Goal: Transaction & Acquisition: Register for event/course

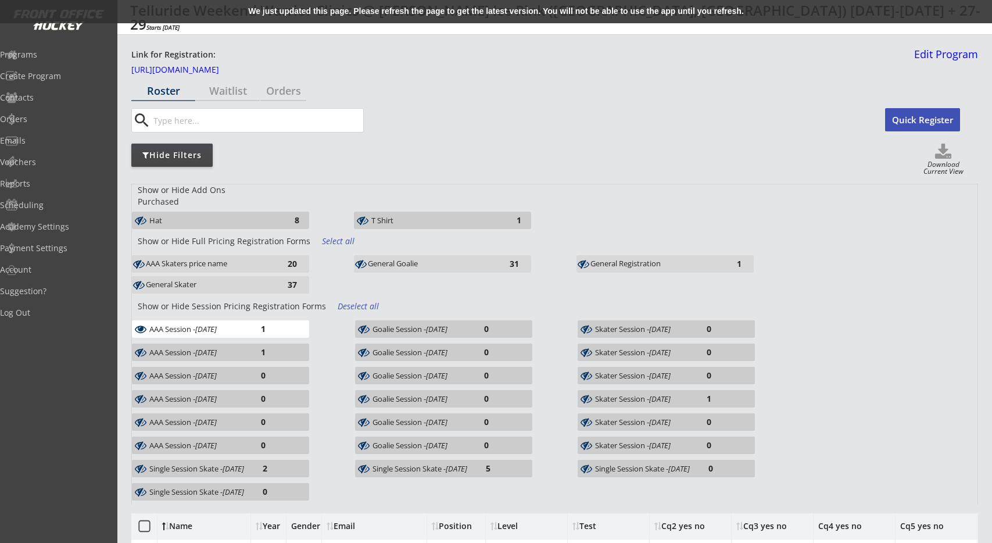
scroll to position [121, 0]
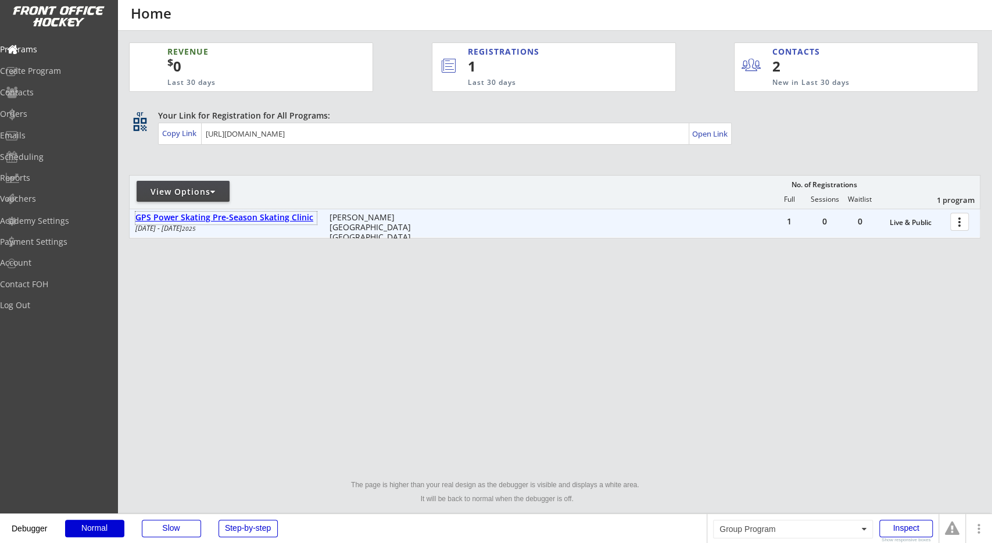
click at [173, 217] on div "GPS Power Skating Pre-Season Skating Clinic" at bounding box center [225, 218] width 181 height 10
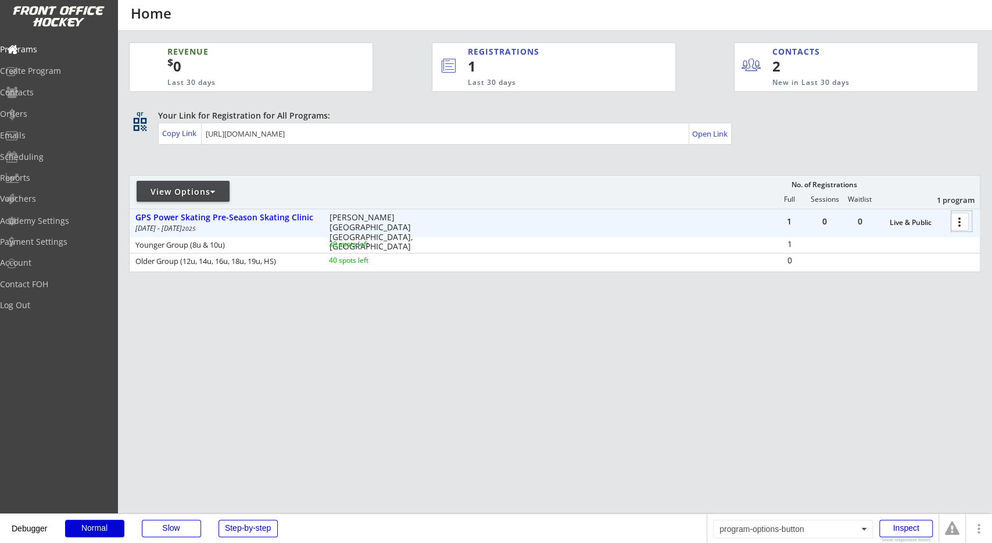
click at [966, 221] on div at bounding box center [961, 221] width 20 height 20
click at [73, 103] on div "Contacts" at bounding box center [55, 93] width 110 height 20
click at [73, 108] on div "Orders" at bounding box center [55, 115] width 110 height 20
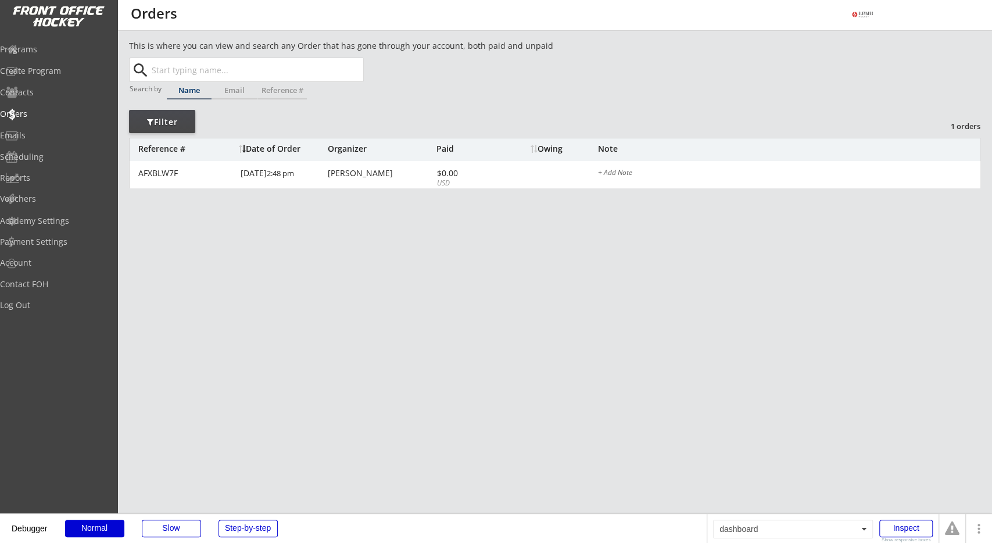
click at [357, 118] on div "This is where you can view and search any Order that has gone through your acco…" at bounding box center [554, 131] width 851 height 183
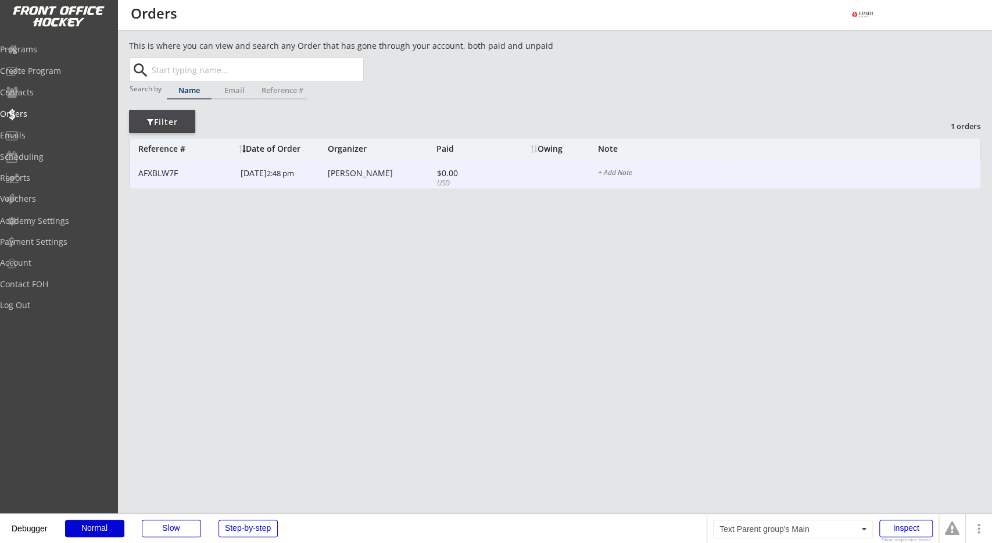
click at [359, 175] on div "Pete Kamman" at bounding box center [381, 173] width 106 height 8
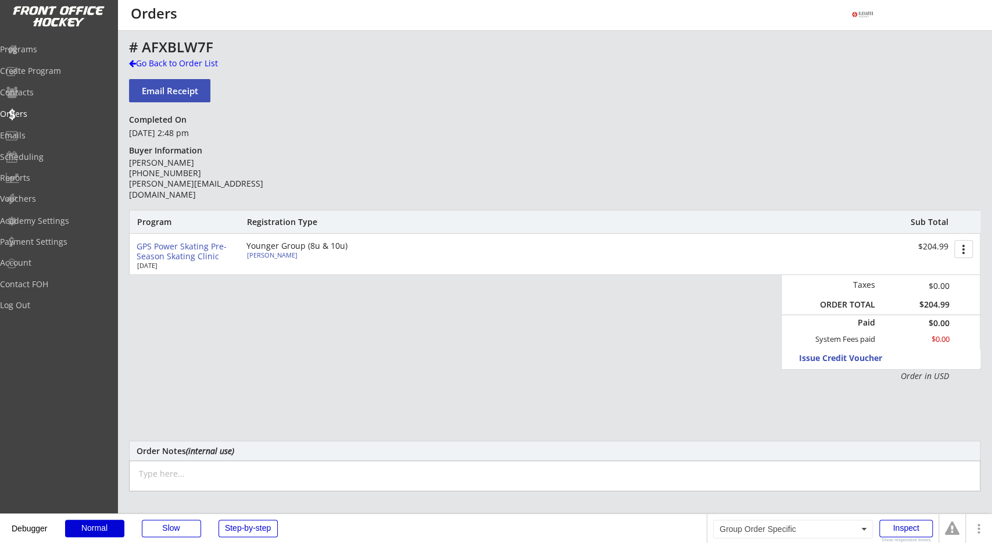
click at [359, 174] on div "# AFXBLW7F Go Back to Order List Email Receipt Completed On September 4th, 2025…" at bounding box center [554, 379] width 851 height 679
click at [358, 174] on div "# AFXBLW7F Go Back to Order List Email Receipt Completed On September 4th, 2025…" at bounding box center [554, 379] width 851 height 679
click at [177, 137] on div "September 4th, 2025, 2:48 pm" at bounding box center [213, 133] width 168 height 12
click at [196, 315] on div "Program Registration Type Sub Total GPS Power Skating Pre-Season Skating Clinic…" at bounding box center [554, 296] width 851 height 172
click at [161, 160] on div "Pete Kamman (406) 595-4183 pete@elevatedhockey.com" at bounding box center [213, 178] width 168 height 42
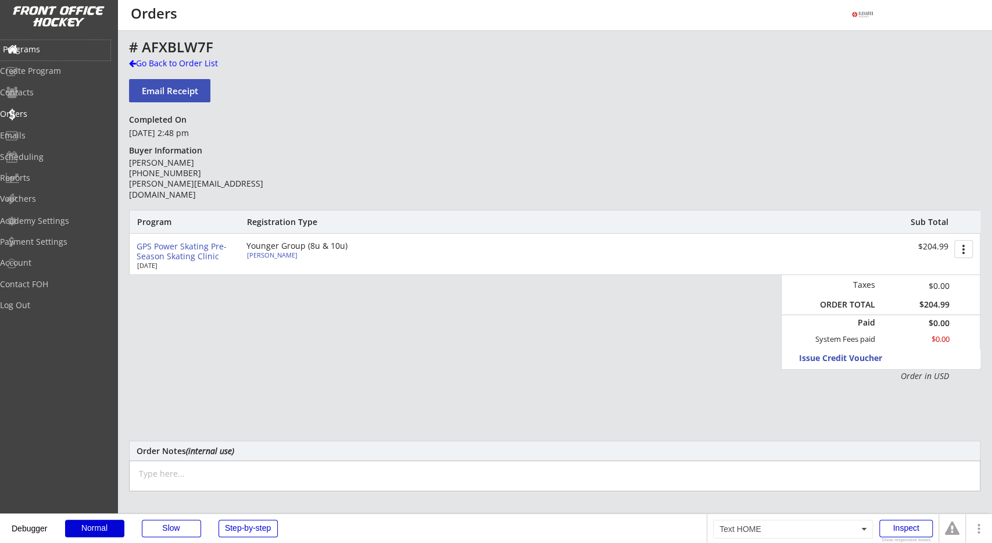
click at [78, 54] on div "Programs" at bounding box center [55, 50] width 110 height 20
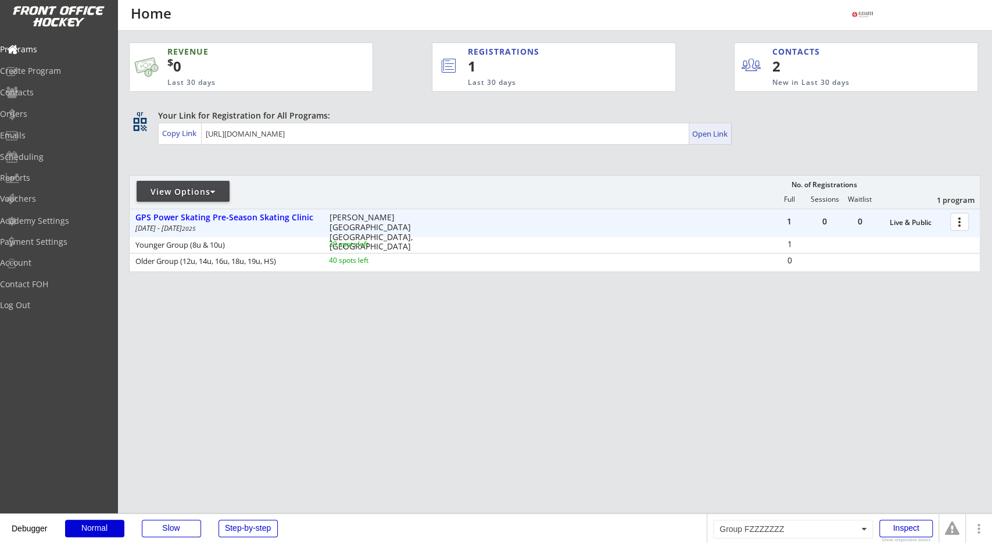
click at [718, 124] on div "Open Link" at bounding box center [710, 133] width 43 height 21
click at [712, 135] on div "Open Link" at bounding box center [710, 134] width 37 height 10
click at [443, 307] on div "REVENUE $ 0 Last 30 days REGISTRATIONS 1 Last 30 days CONTACTS 2 New in Last 30…" at bounding box center [554, 212] width 851 height 363
click at [149, 157] on div "REVENUE $ 0 Last 30 days REGISTRATIONS 1 Last 30 days CONTACTS 2 New in Last 30…" at bounding box center [554, 212] width 851 height 363
click at [957, 224] on div at bounding box center [961, 221] width 20 height 20
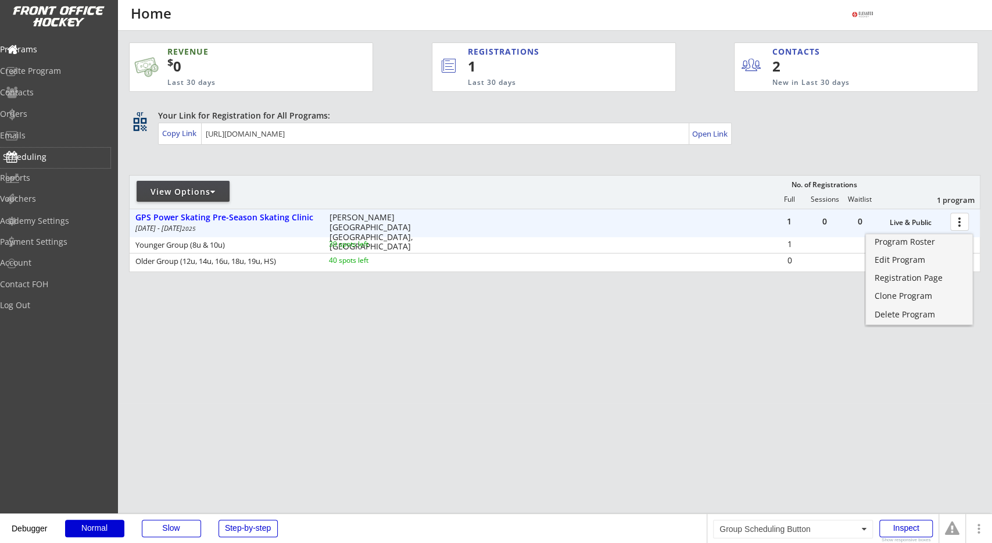
click at [77, 162] on div "Scheduling" at bounding box center [55, 158] width 110 height 20
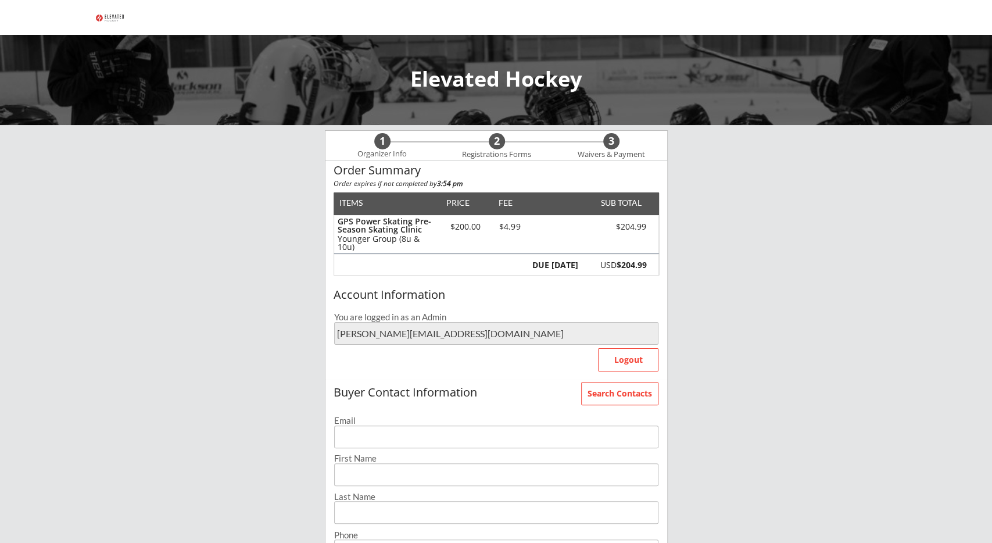
scroll to position [121, 0]
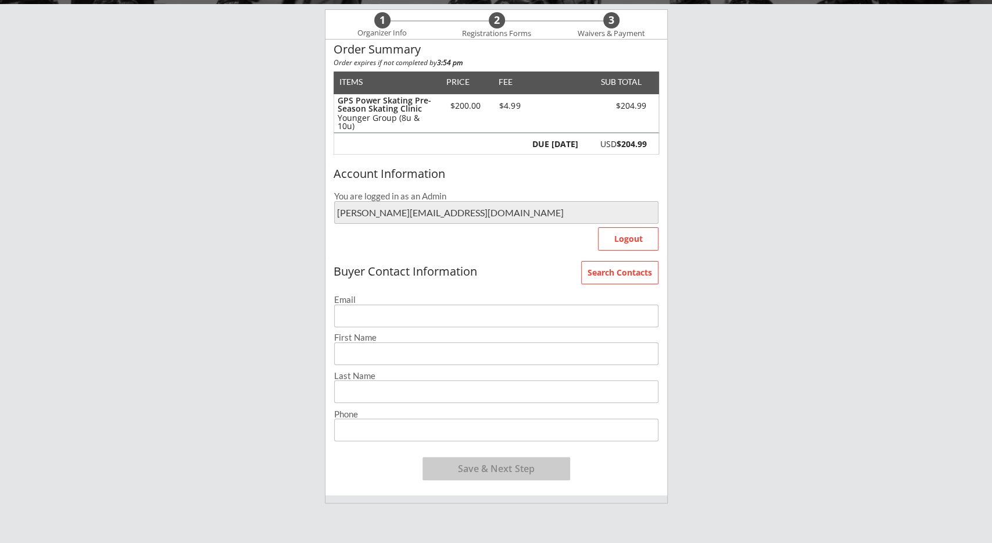
click at [382, 311] on input "email" at bounding box center [496, 315] width 324 height 23
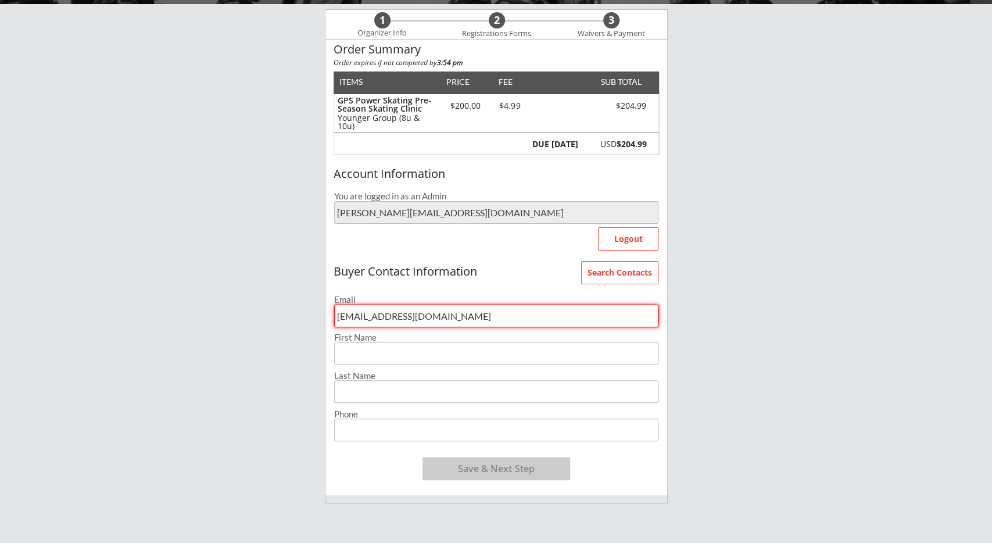
type input "[EMAIL_ADDRESS][DOMAIN_NAME]"
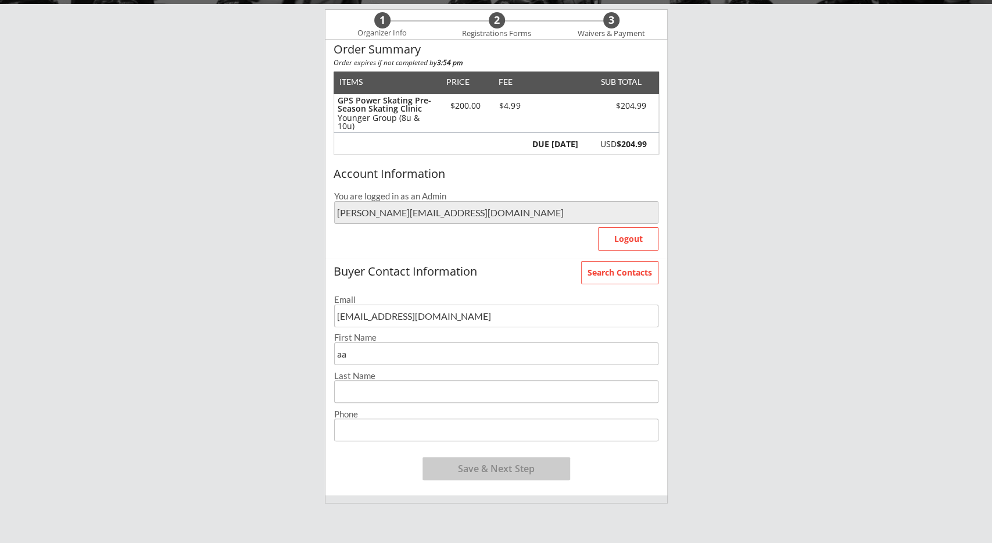
type input "aa"
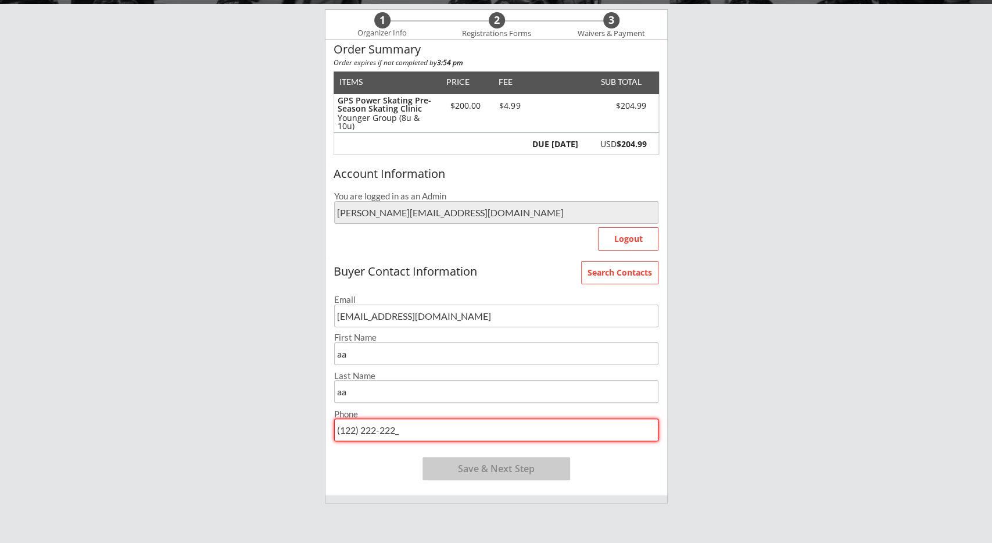
type input "(122) 222-2222"
click at [490, 464] on button "Save & Next Step" at bounding box center [496, 468] width 148 height 23
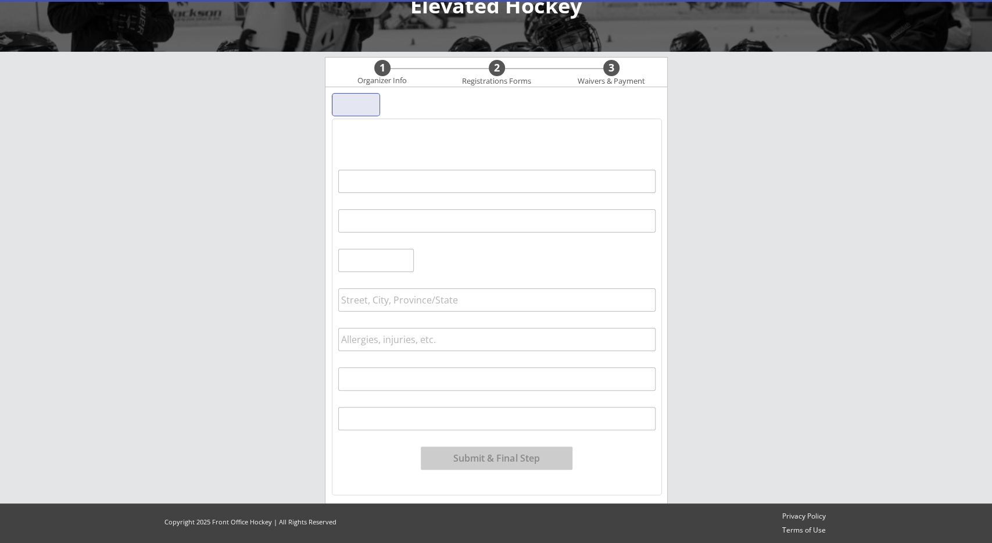
scroll to position [74, 0]
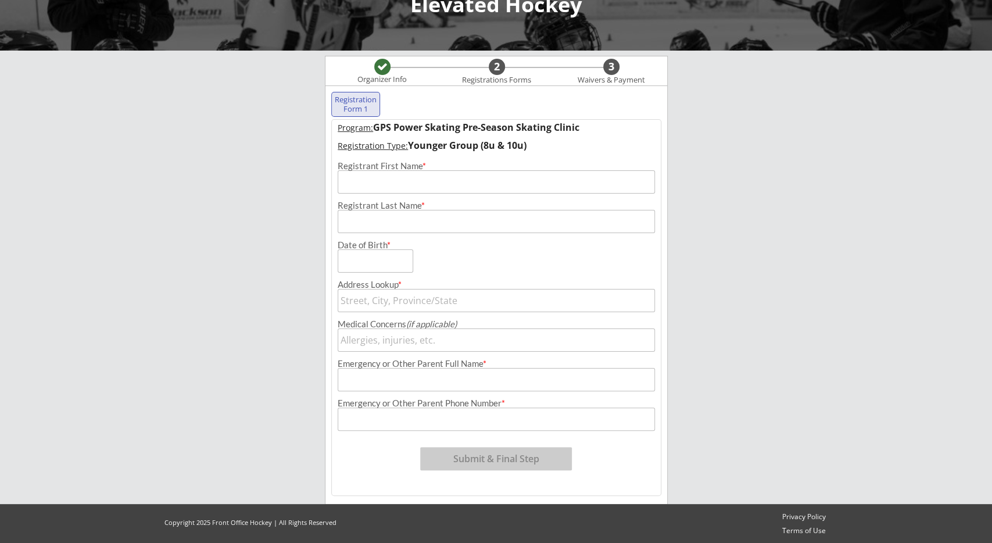
click at [388, 177] on input "input" at bounding box center [497, 181] width 318 height 23
type input "aa"
click at [392, 210] on input "input" at bounding box center [497, 221] width 318 height 23
type input "aa"
click at [377, 263] on input "input" at bounding box center [376, 260] width 76 height 23
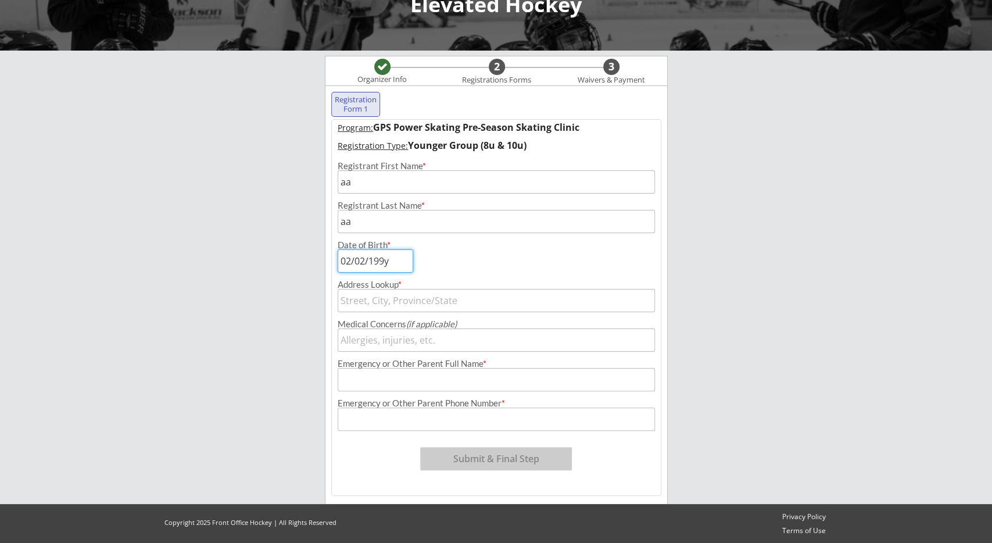
type input "02/02/1991"
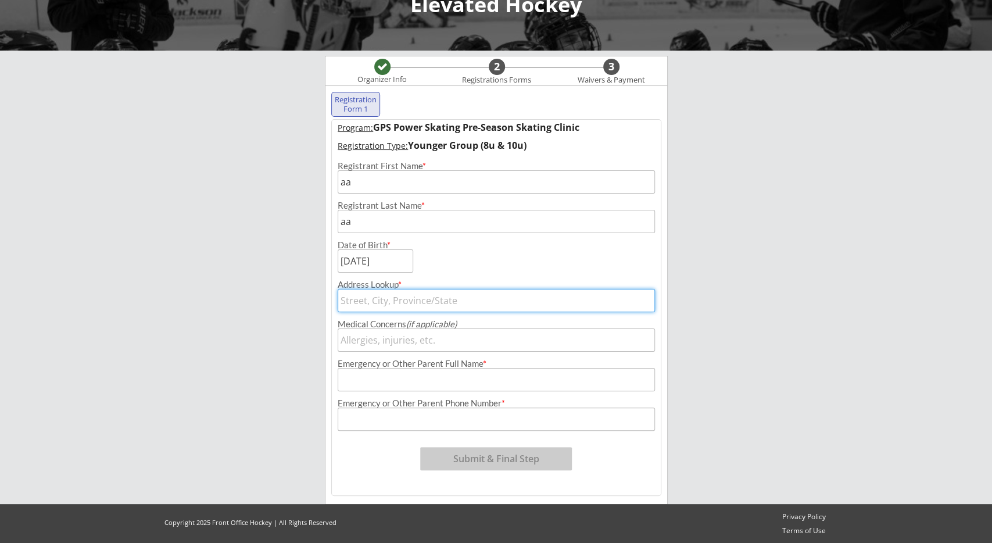
click at [396, 291] on input "text" at bounding box center [497, 300] width 318 height 23
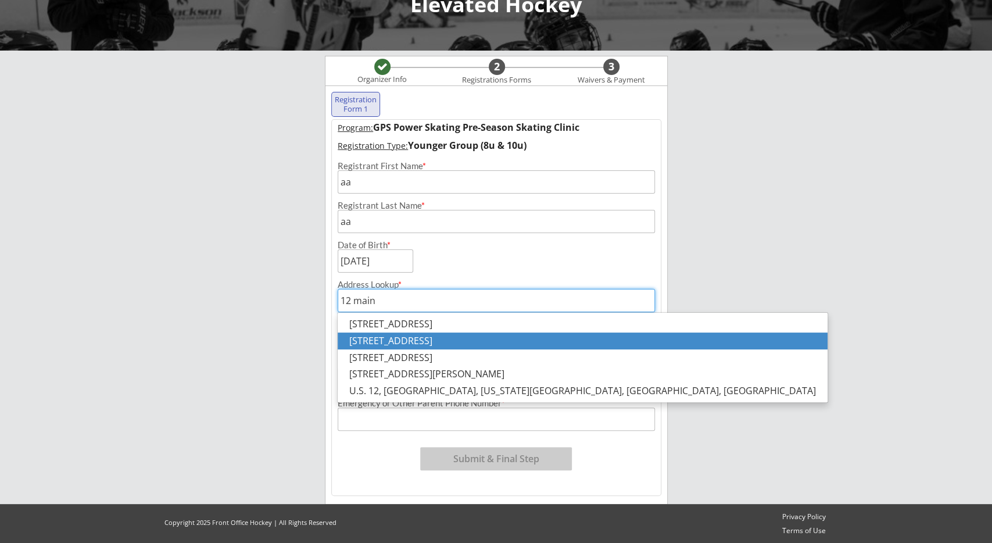
click at [444, 343] on p "12 East Main Street, Thompsontown, PA, USA" at bounding box center [583, 340] width 490 height 17
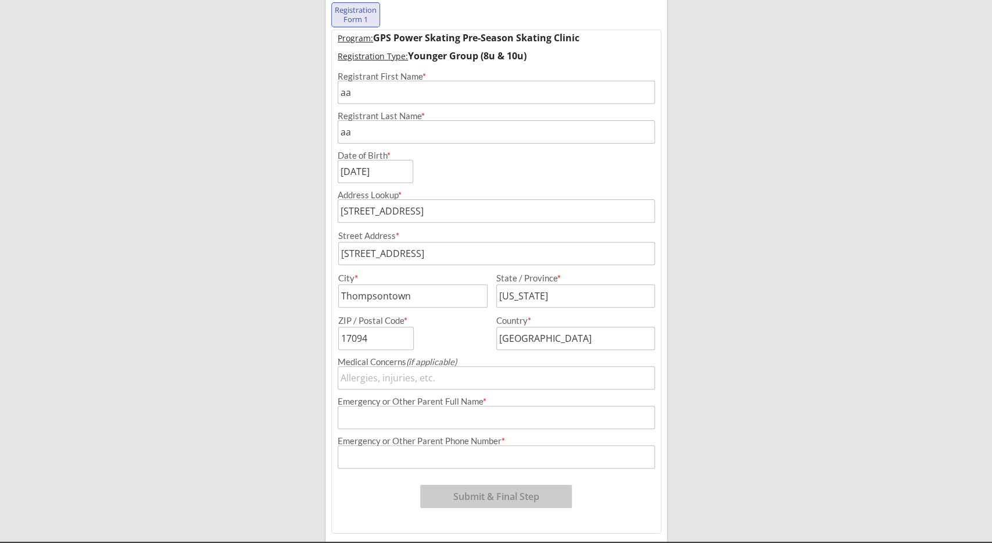
scroll to position [195, 0]
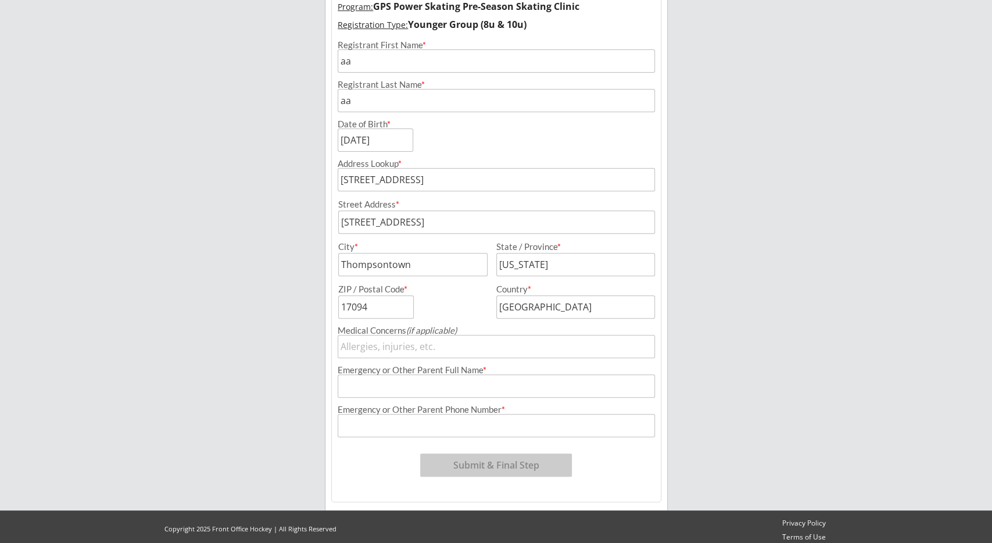
type input "12 East Main Street, Thompsontown, PA, USA"
click at [484, 382] on input "input" at bounding box center [497, 385] width 318 height 23
type input "name"
click at [504, 418] on input "input" at bounding box center [497, 425] width 318 height 23
type input "(111) 111-1111"
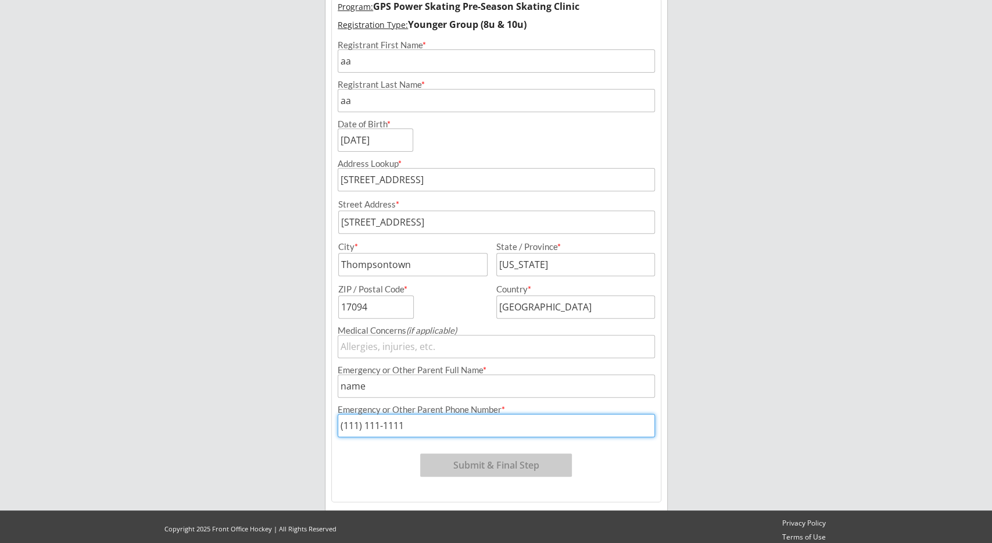
click at [504, 460] on button "Submit & Final Step" at bounding box center [496, 464] width 152 height 23
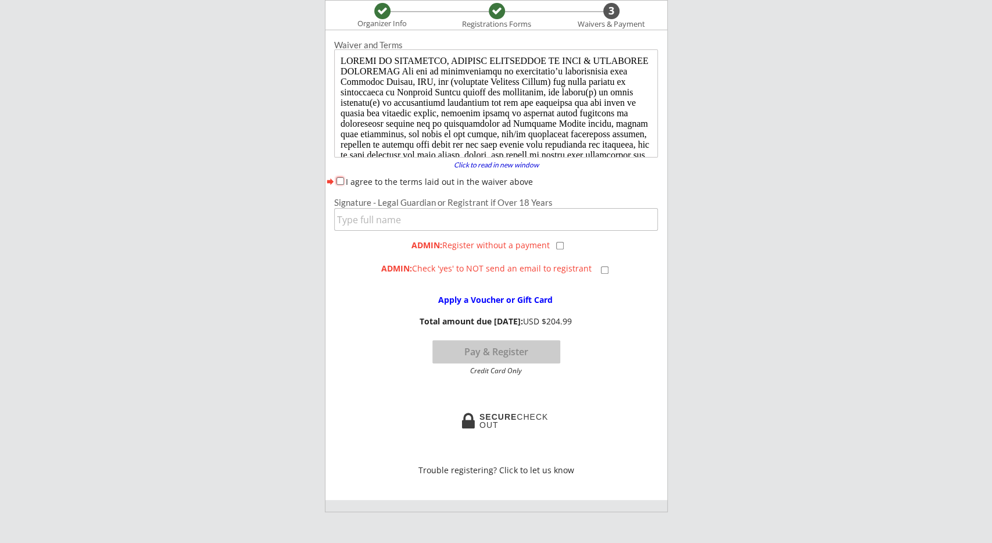
scroll to position [0, 0]
click at [436, 183] on label "I agree to the terms laid out in the waiver above" at bounding box center [439, 181] width 187 height 11
click at [344, 183] on input "I agree to the terms laid out in the waiver above" at bounding box center [340, 181] width 8 height 8
checkbox input "true"
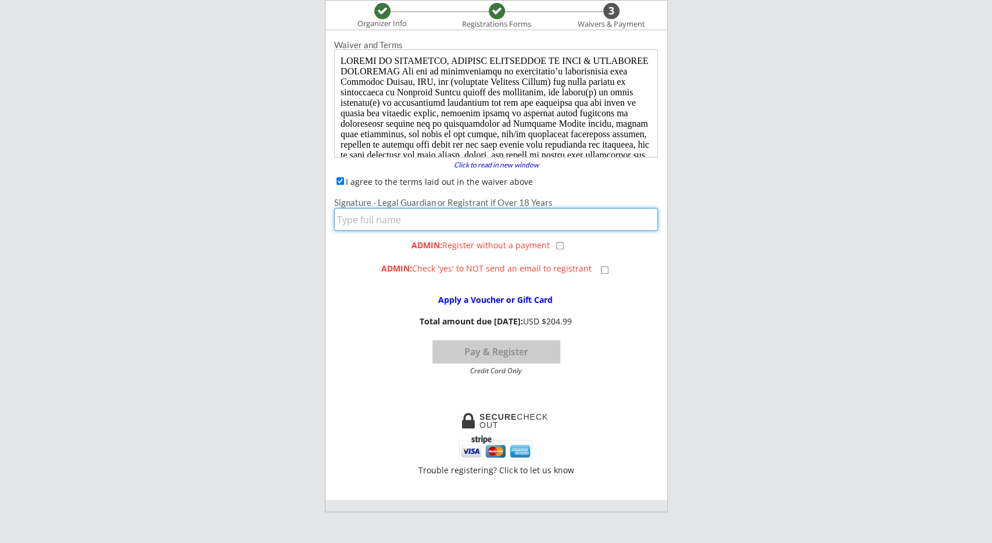
click at [436, 219] on input "input" at bounding box center [496, 219] width 324 height 23
click at [319, 236] on div "Elevated Hockey Organizer Info Registrations Forms 3 Waivers & Payment Registra…" at bounding box center [496, 399] width 992 height 1058
click at [360, 217] on input "input" at bounding box center [496, 219] width 324 height 23
type input "3"
click at [345, 238] on div "Waiver and Terms Click to read in new window forward I agree to the terms laid …" at bounding box center [496, 218] width 342 height 364
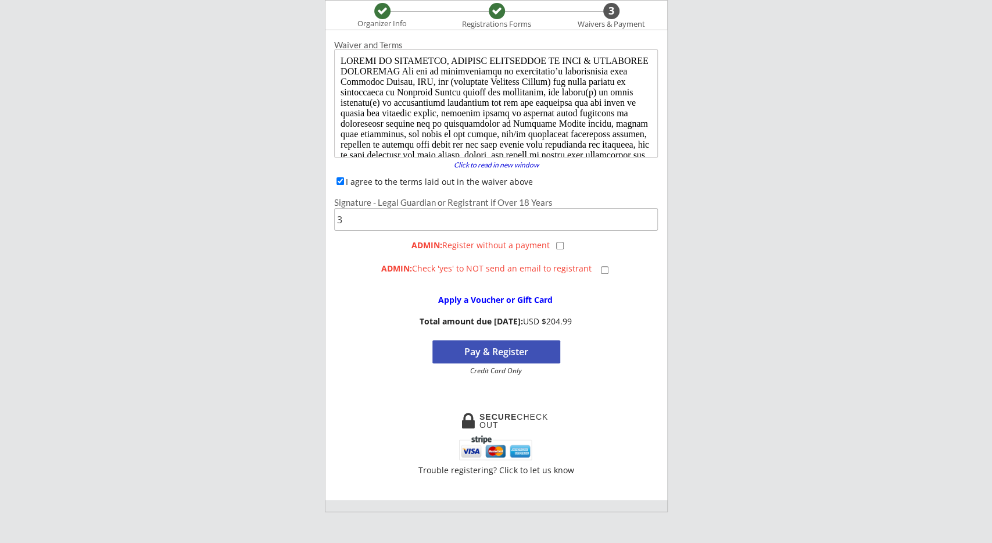
click at [494, 355] on button "Pay & Register" at bounding box center [496, 351] width 128 height 23
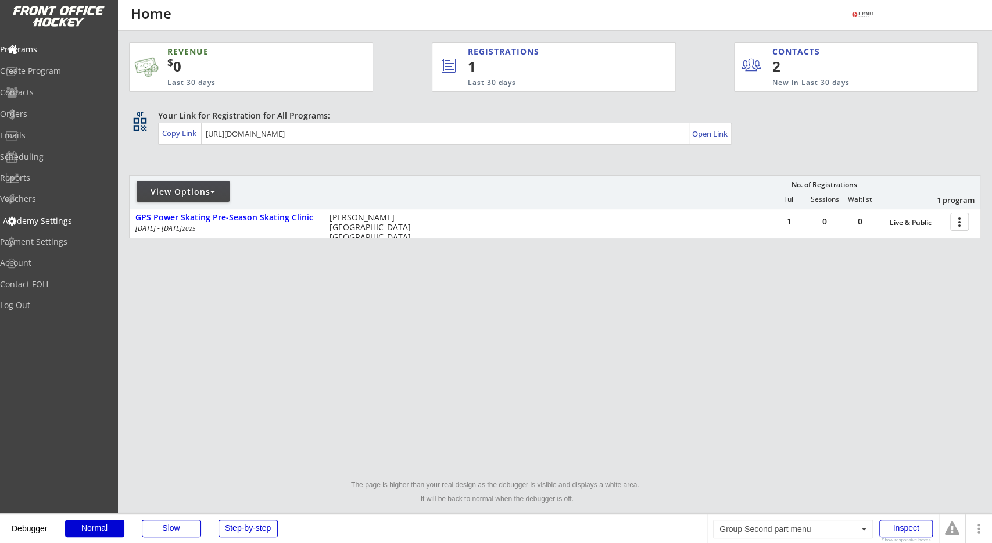
click at [55, 222] on div "Academy Settings" at bounding box center [55, 221] width 105 height 8
select select ""USD""
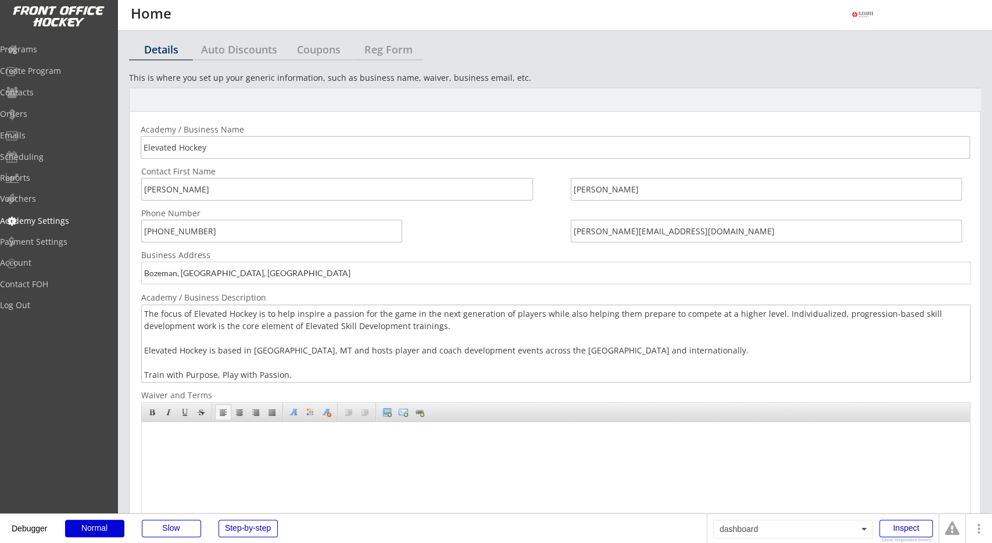
select select ""USD""
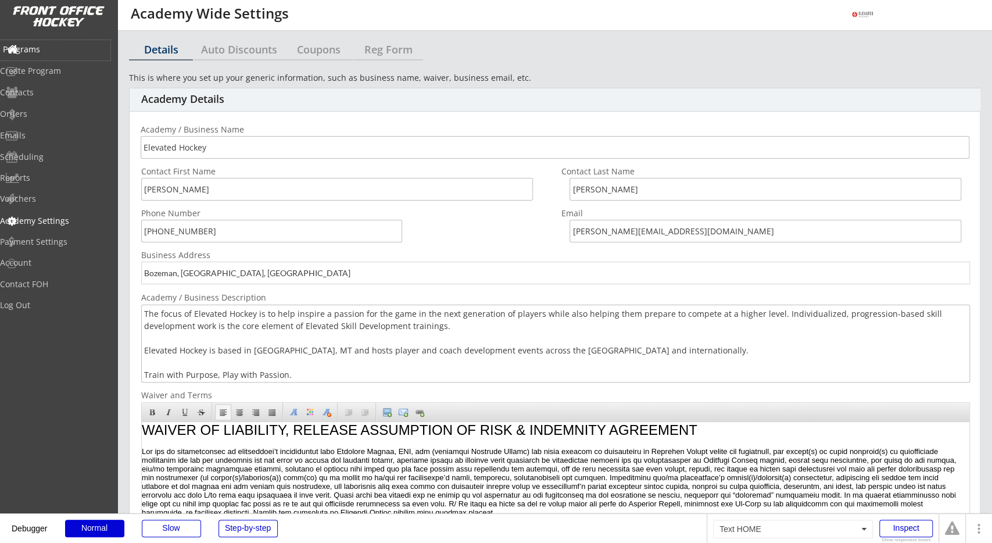
click at [68, 52] on div "Programs" at bounding box center [55, 49] width 105 height 8
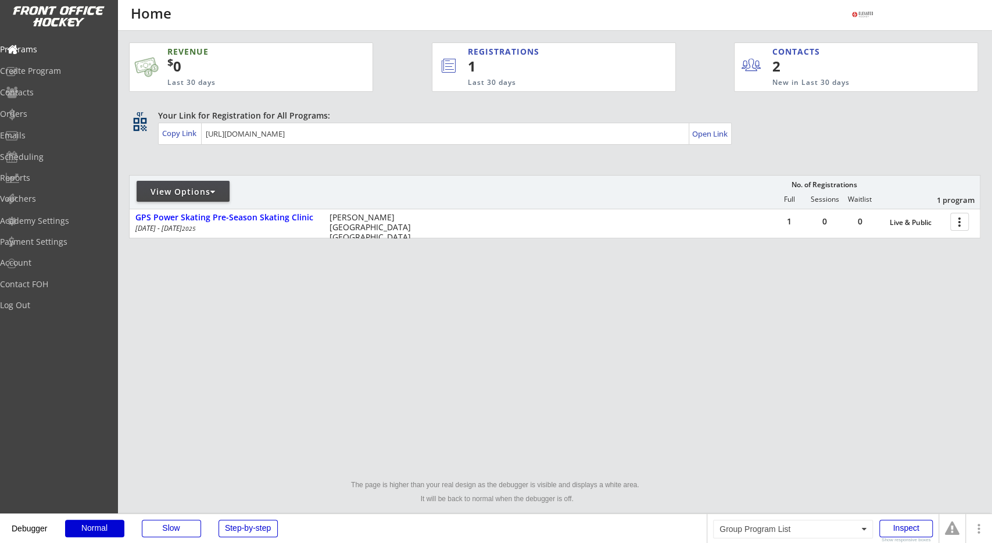
click at [227, 264] on div "REVENUE $ 0 Last 30 days REGISTRATIONS 1 Last 30 days CONTACTS 2 New in Last 30…" at bounding box center [554, 195] width 851 height 329
click at [87, 119] on div "Orders" at bounding box center [55, 115] width 110 height 20
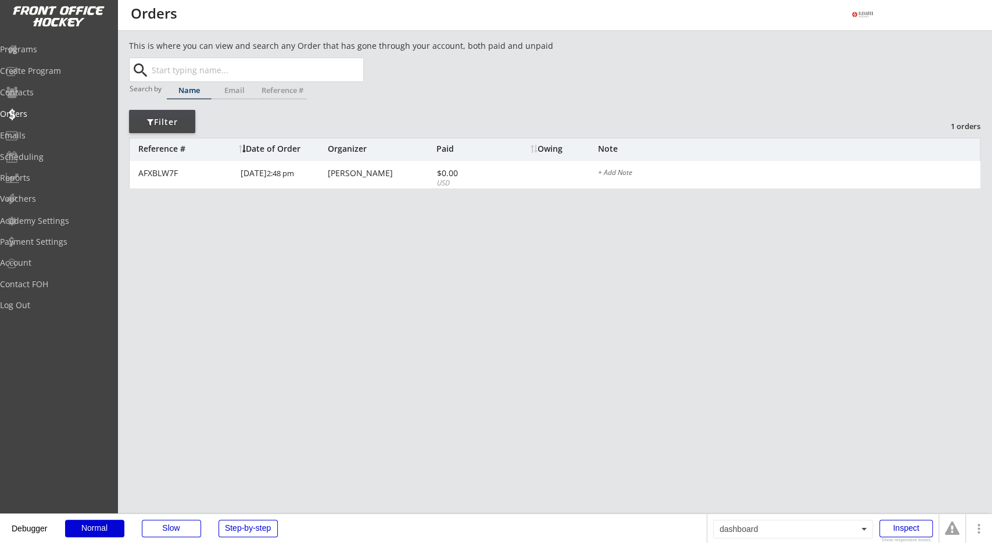
click at [246, 314] on div "This is where you can view and search any Order that has gone through your acco…" at bounding box center [554, 384] width 874 height 689
click at [343, 299] on div "This is where you can view and search any Order that has gone through your acco…" at bounding box center [554, 384] width 874 height 689
